Goal: Navigation & Orientation: Find specific page/section

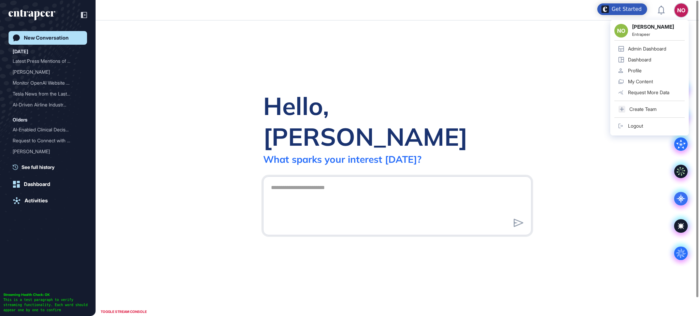
click at [524, 47] on div "Admin Dashboard" at bounding box center [647, 48] width 38 height 5
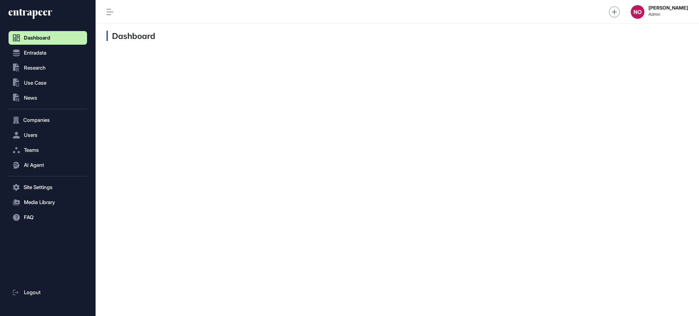
scroll to position [0, 0]
click at [37, 125] on button "Companies" at bounding box center [48, 120] width 78 height 14
click at [40, 133] on span "Company List" at bounding box center [36, 134] width 29 height 5
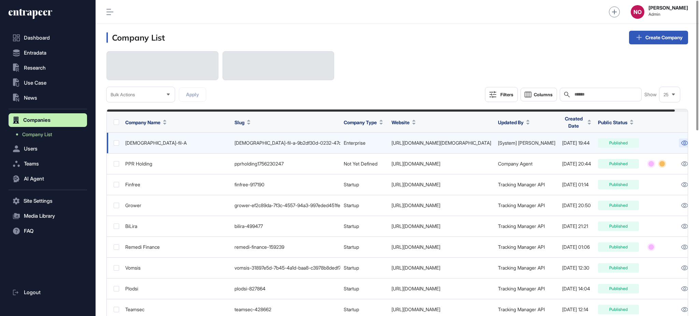
click at [524, 141] on icon at bounding box center [684, 143] width 7 height 5
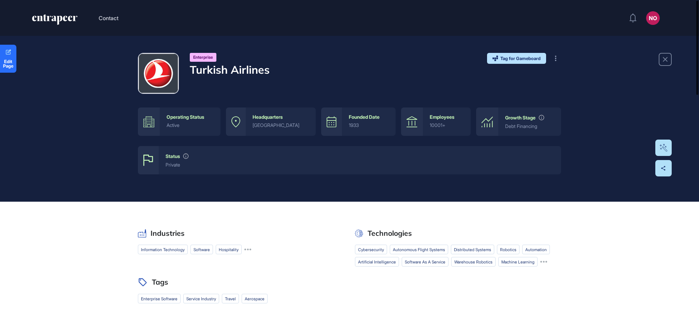
click at [698, 46] on div at bounding box center [697, 48] width 2 height 94
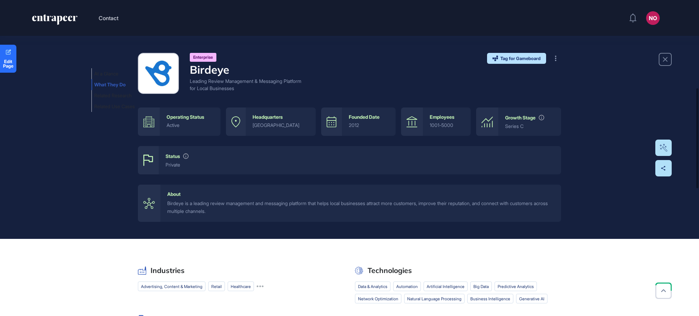
scroll to position [276, 0]
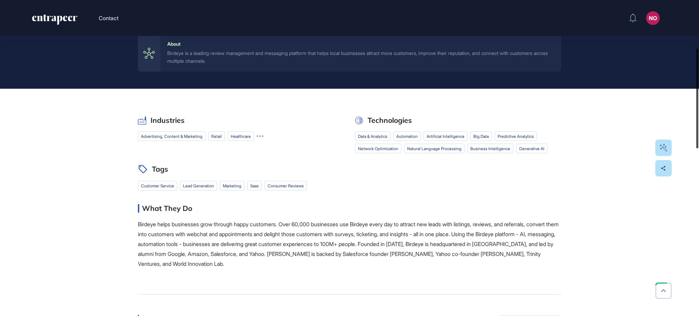
drag, startPoint x: 698, startPoint y: 159, endPoint x: 695, endPoint y: 124, distance: 35.3
click at [696, 123] on div at bounding box center [697, 98] width 2 height 100
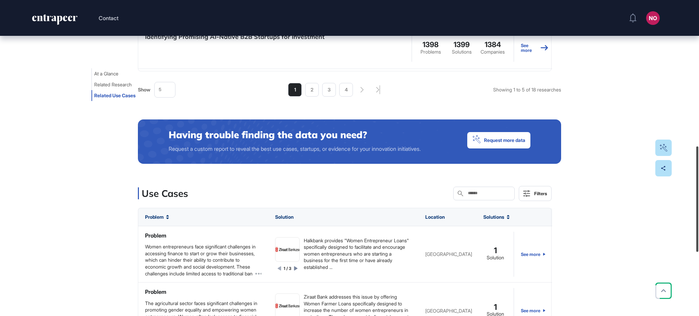
scroll to position [419, 0]
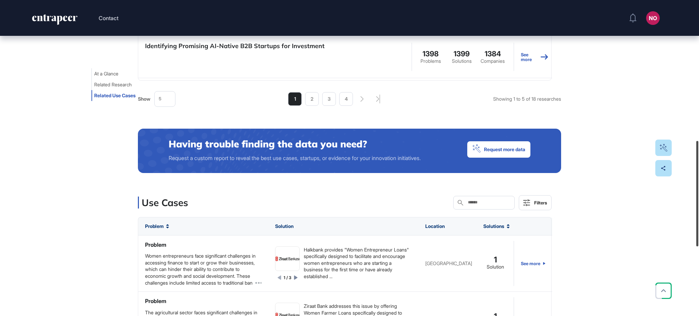
drag, startPoint x: 698, startPoint y: 66, endPoint x: 690, endPoint y: 206, distance: 140.5
click at [690, 206] on div "Contact NO Admin Dashboard Dashboard Profile My Content Request More Data Edit …" at bounding box center [349, 158] width 699 height 316
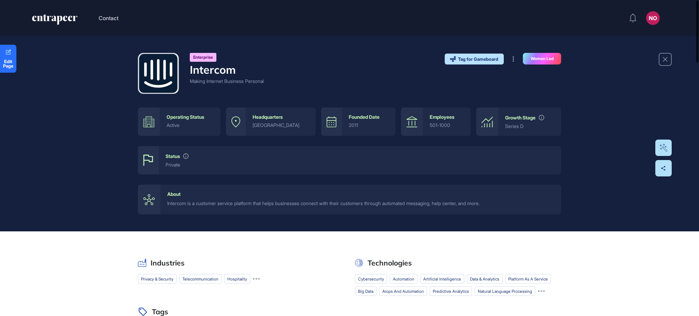
drag, startPoint x: 698, startPoint y: 113, endPoint x: 676, endPoint y: 18, distance: 97.4
click at [676, 18] on div "Contact NO Admin Dashboard Dashboard Profile My Content Request More Data Edit …" at bounding box center [349, 158] width 699 height 316
